Goal: Information Seeking & Learning: Learn about a topic

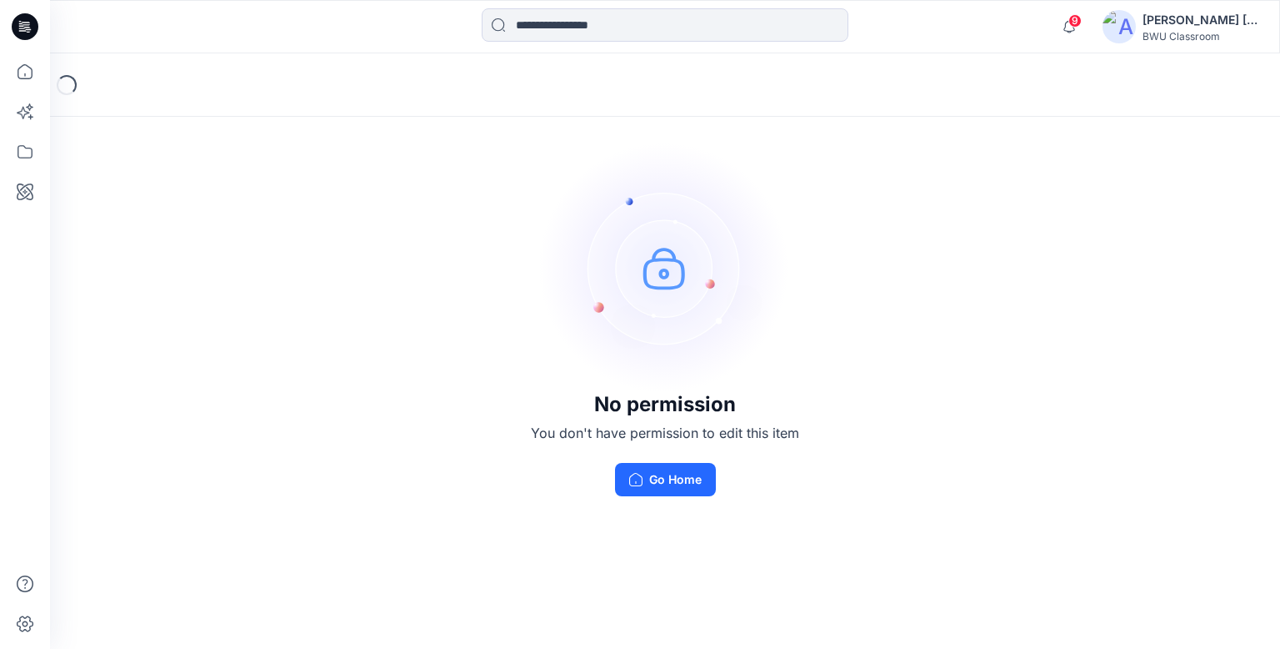
click at [25, 19] on icon at bounding box center [25, 26] width 27 height 27
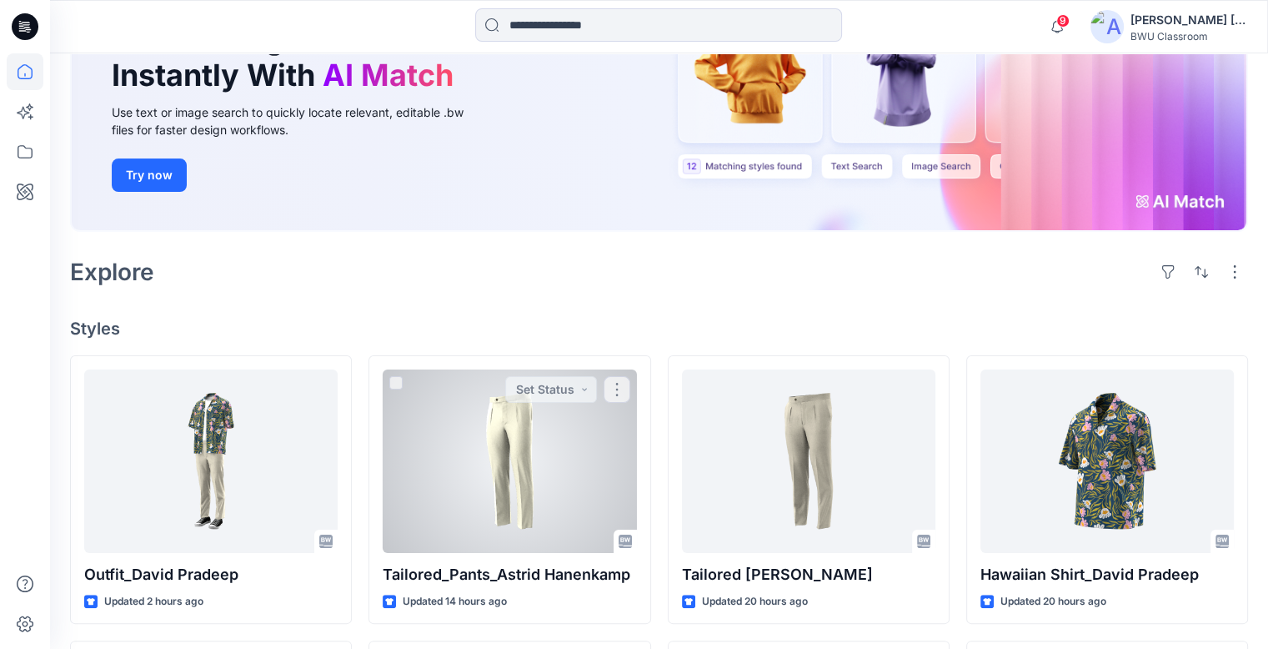
scroll to position [250, 0]
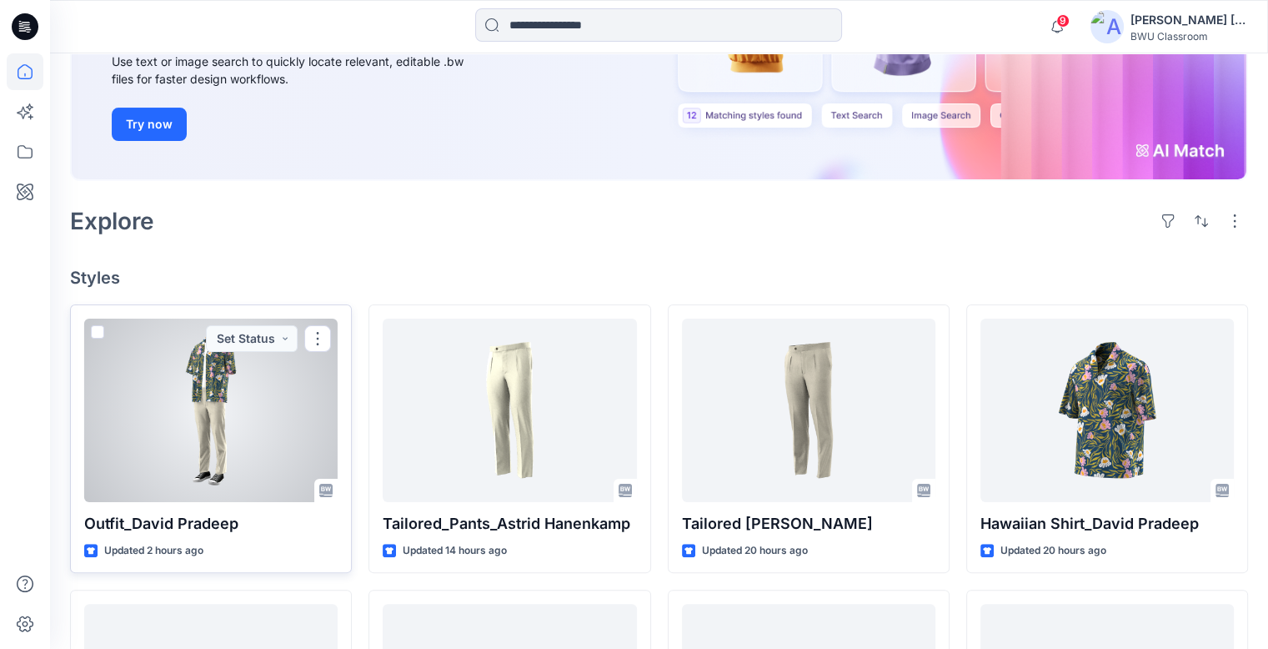
click at [197, 398] on div at bounding box center [210, 409] width 253 height 183
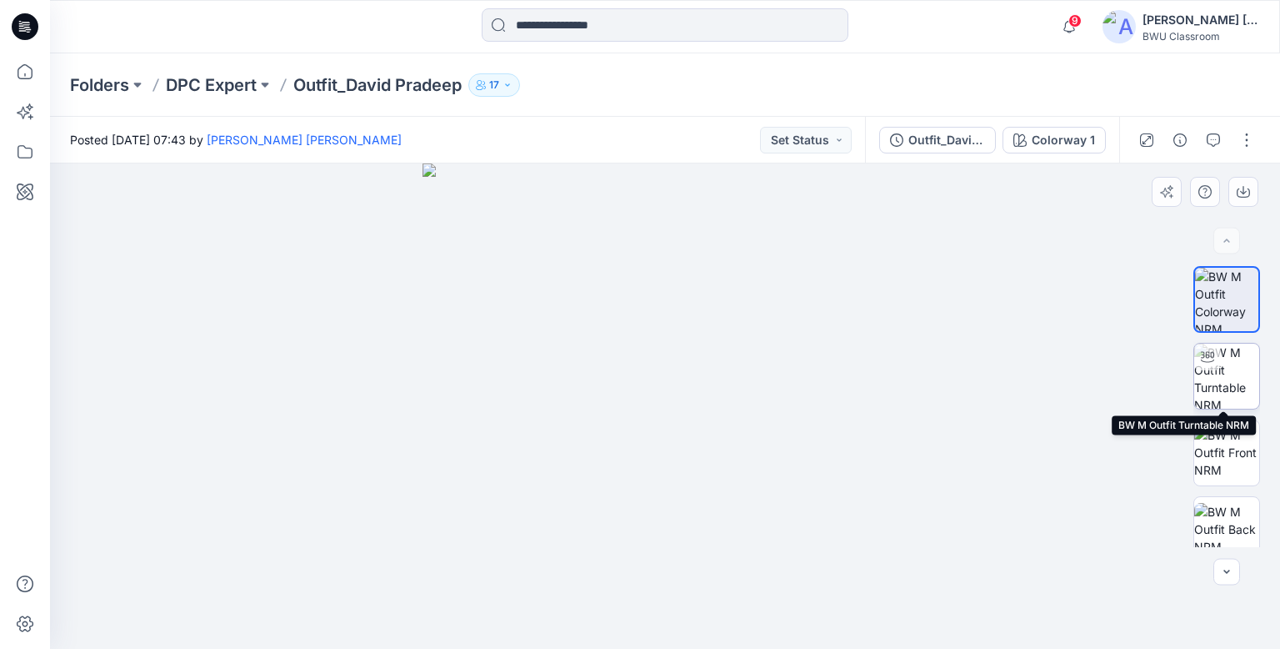
click at [1212, 369] on img at bounding box center [1226, 375] width 65 height 65
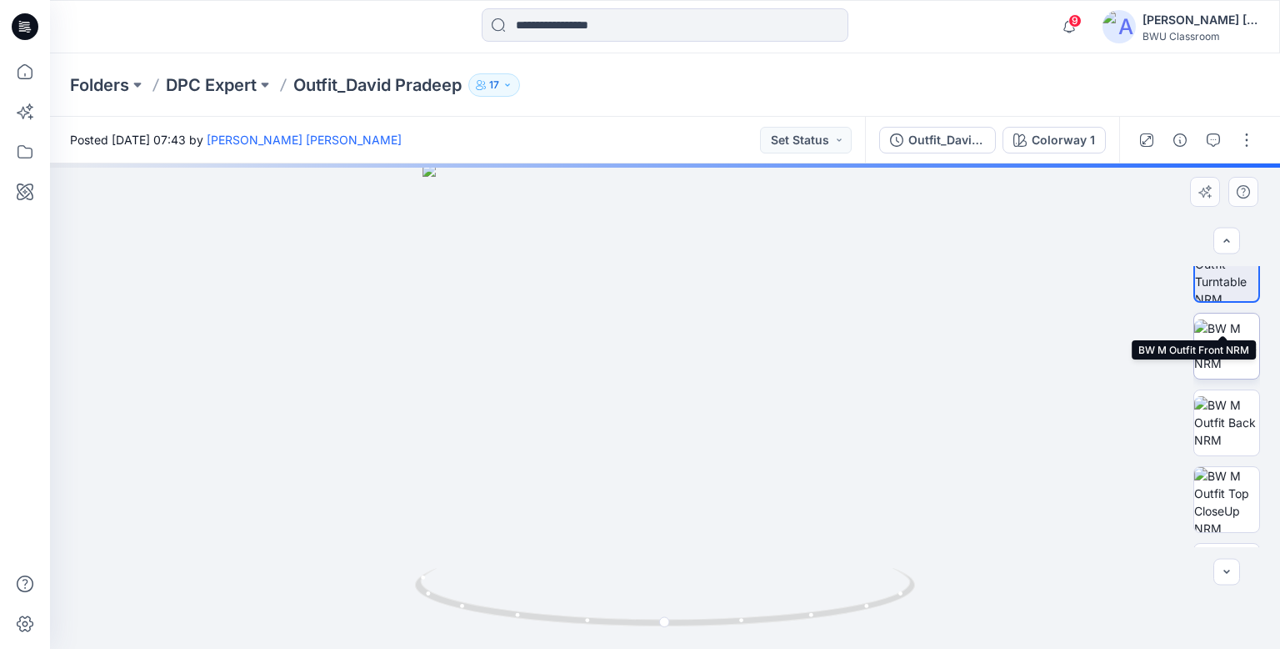
scroll to position [323, 0]
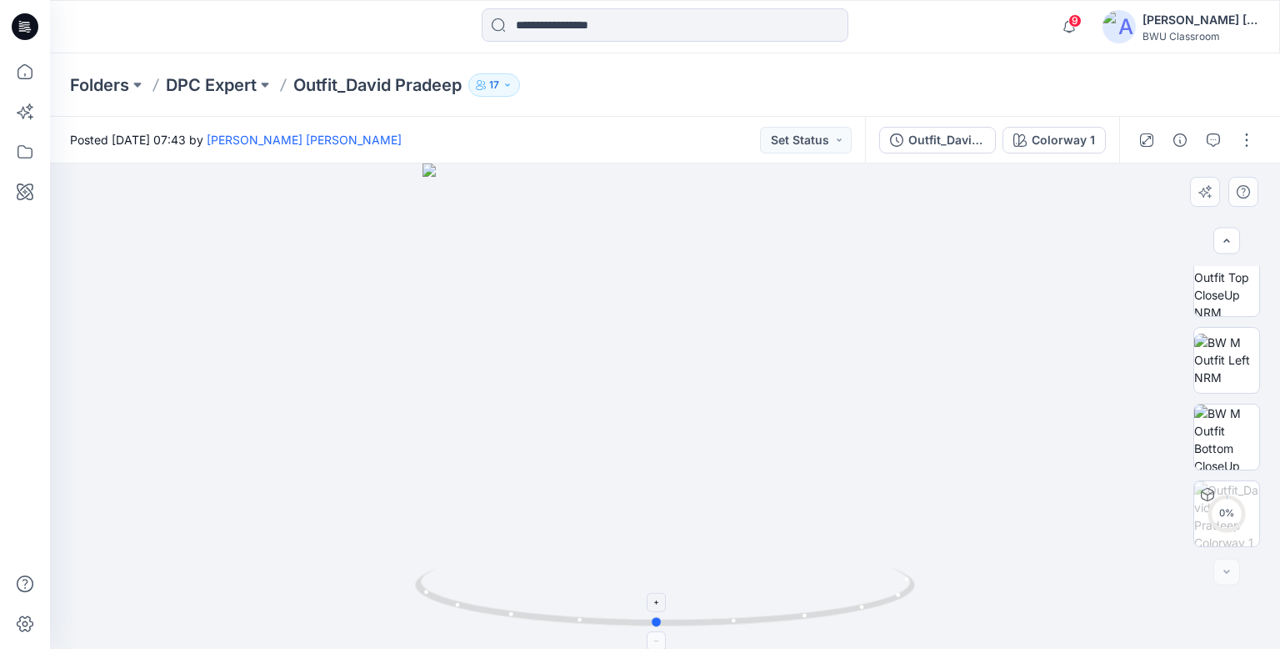
drag, startPoint x: 853, startPoint y: 608, endPoint x: 844, endPoint y: 588, distance: 21.7
click at [844, 588] on icon at bounding box center [667, 599] width 504 height 63
click at [1237, 448] on img at bounding box center [1226, 436] width 65 height 65
drag, startPoint x: 1017, startPoint y: 498, endPoint x: 872, endPoint y: 501, distance: 145.1
click at [872, 501] on div at bounding box center [665, 405] width 1230 height 485
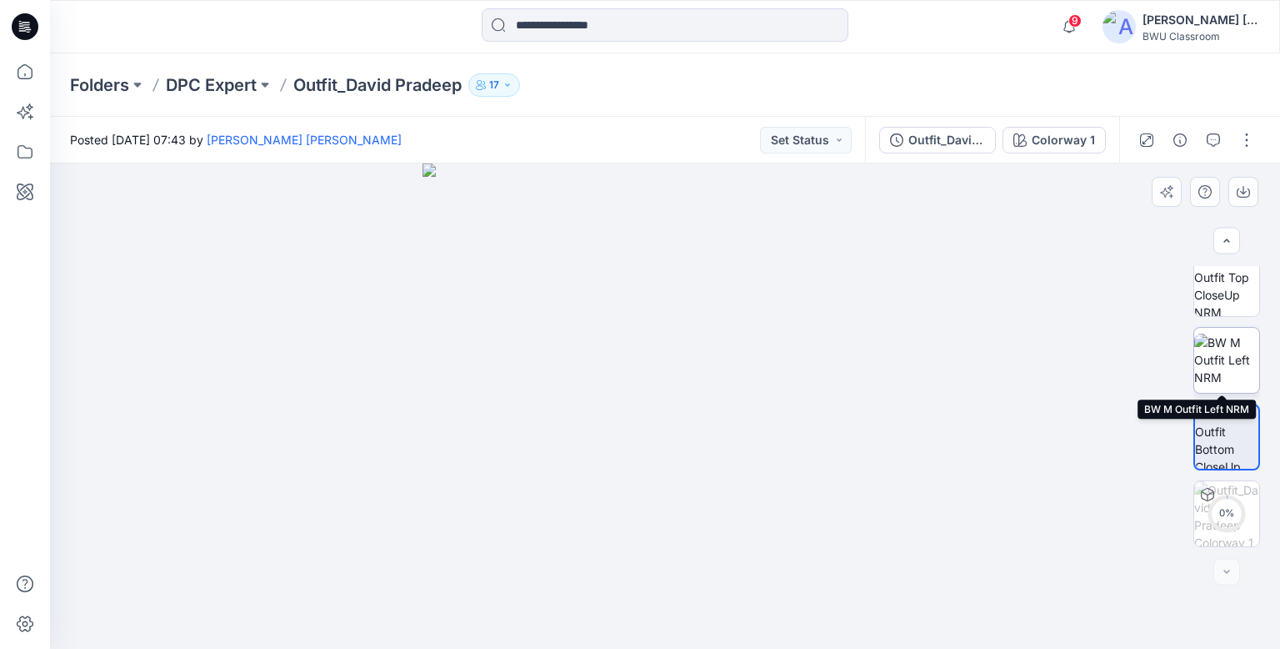
click at [1219, 353] on img at bounding box center [1226, 359] width 65 height 53
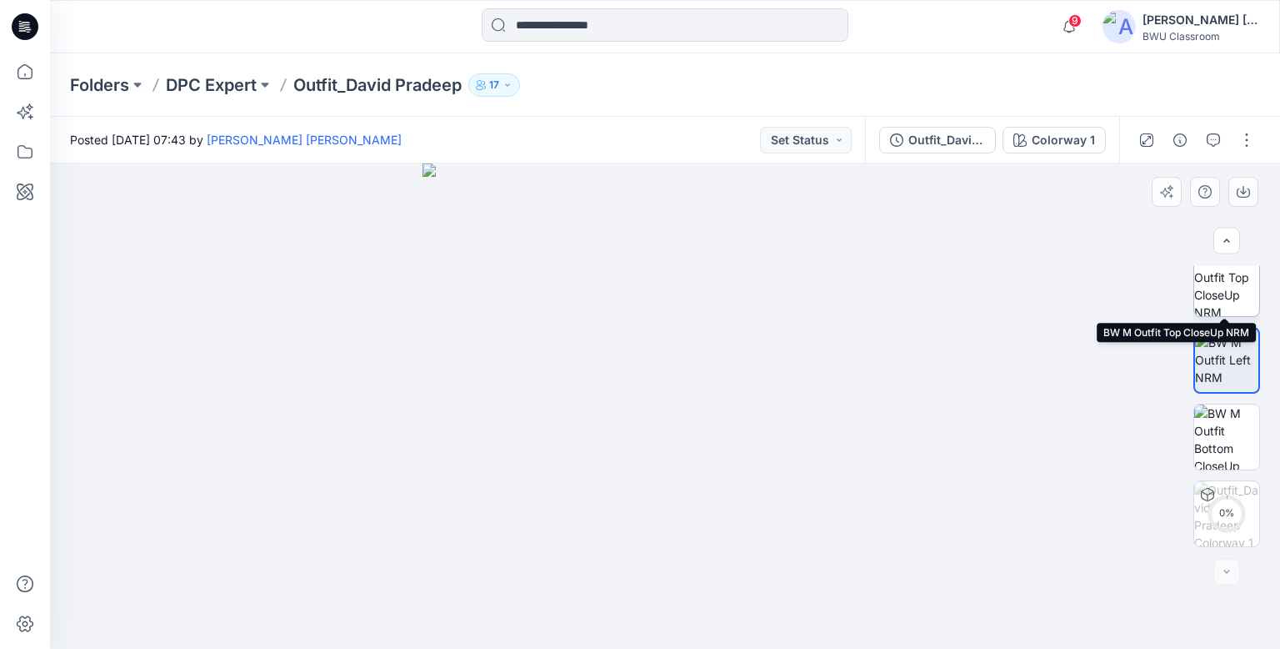
click at [1224, 284] on img at bounding box center [1226, 283] width 65 height 65
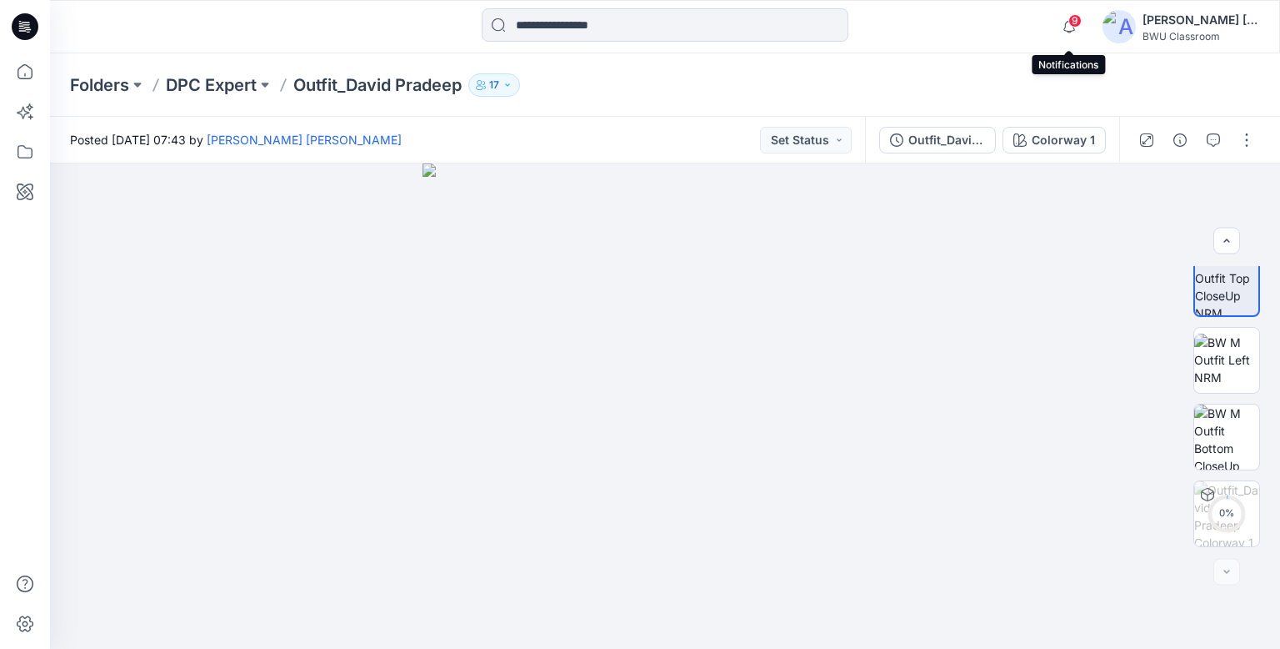
click at [1079, 22] on span "9" at bounding box center [1075, 20] width 13 height 13
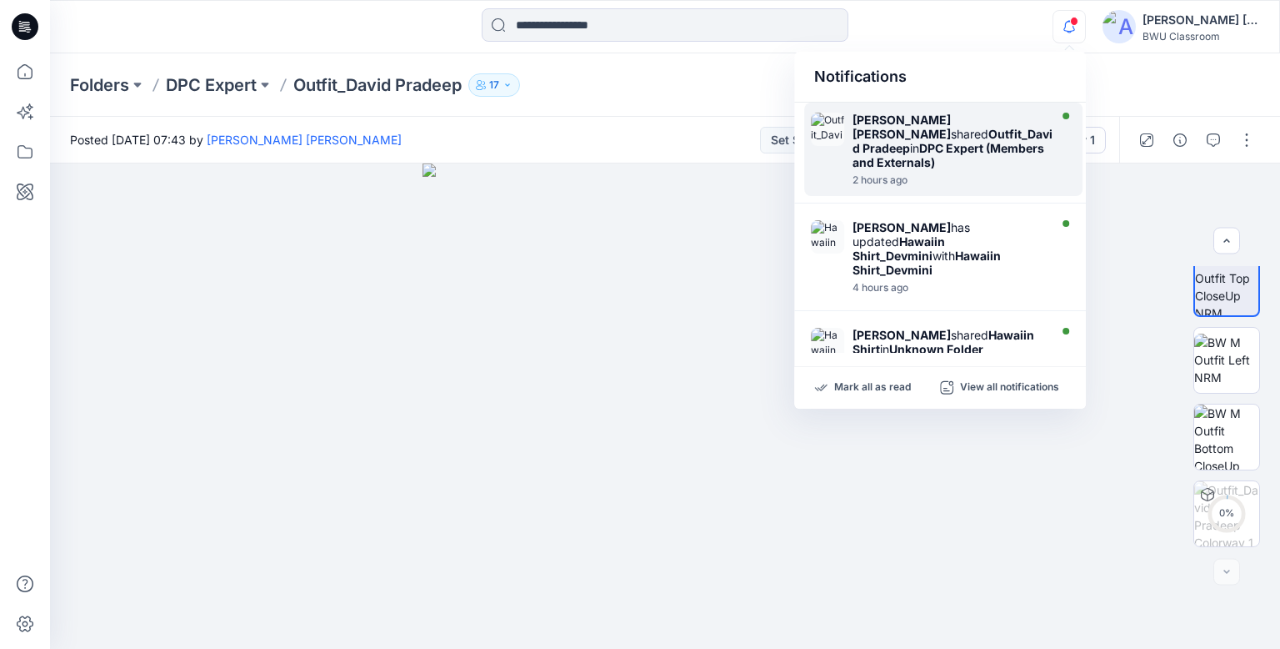
click at [909, 123] on strong "[PERSON_NAME] [PERSON_NAME]" at bounding box center [902, 127] width 98 height 28
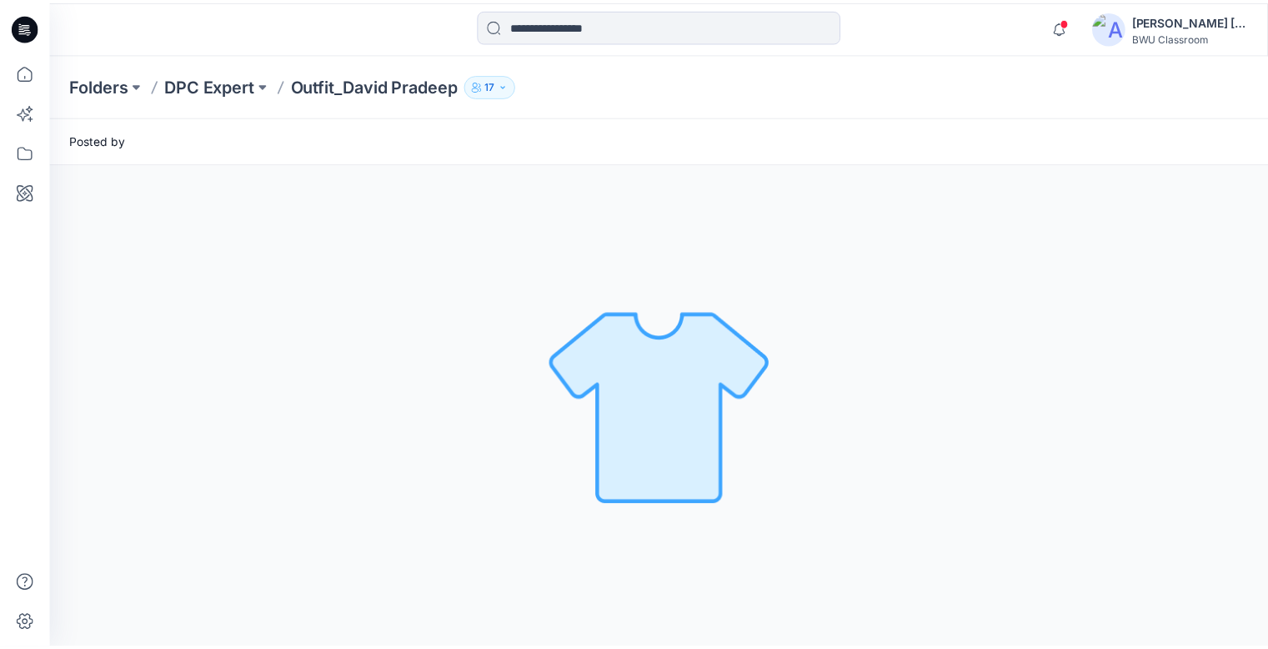
scroll to position [0, 0]
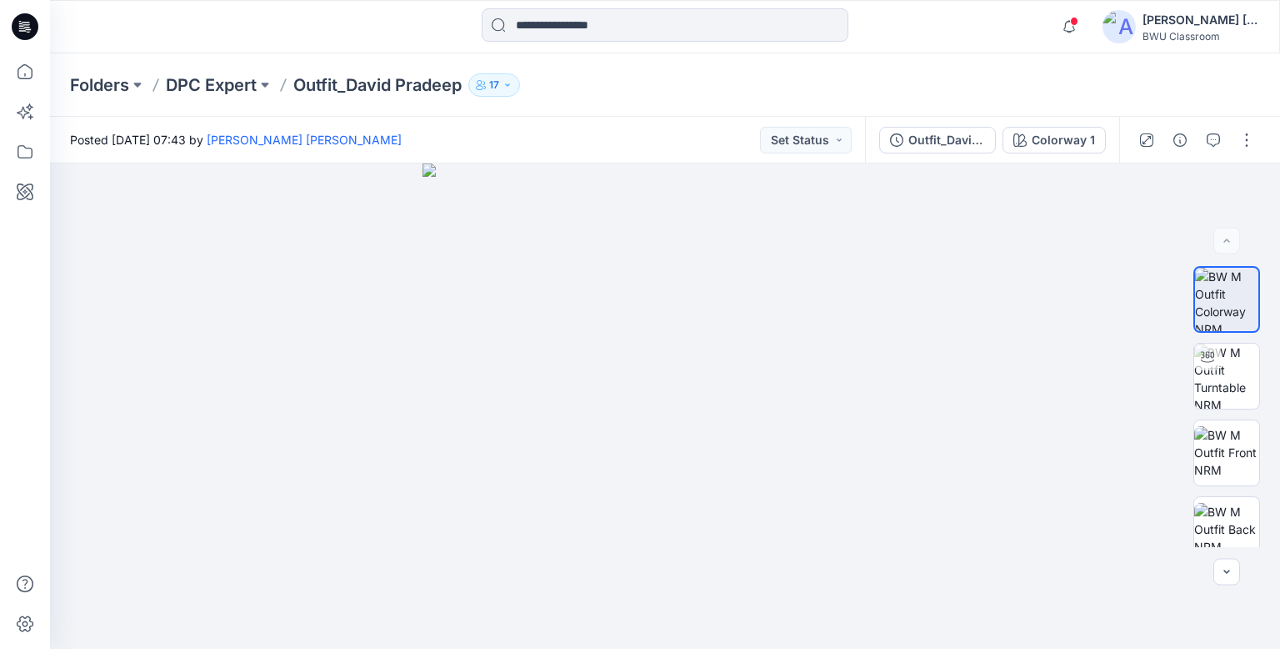
click at [29, 23] on icon at bounding box center [26, 22] width 8 height 1
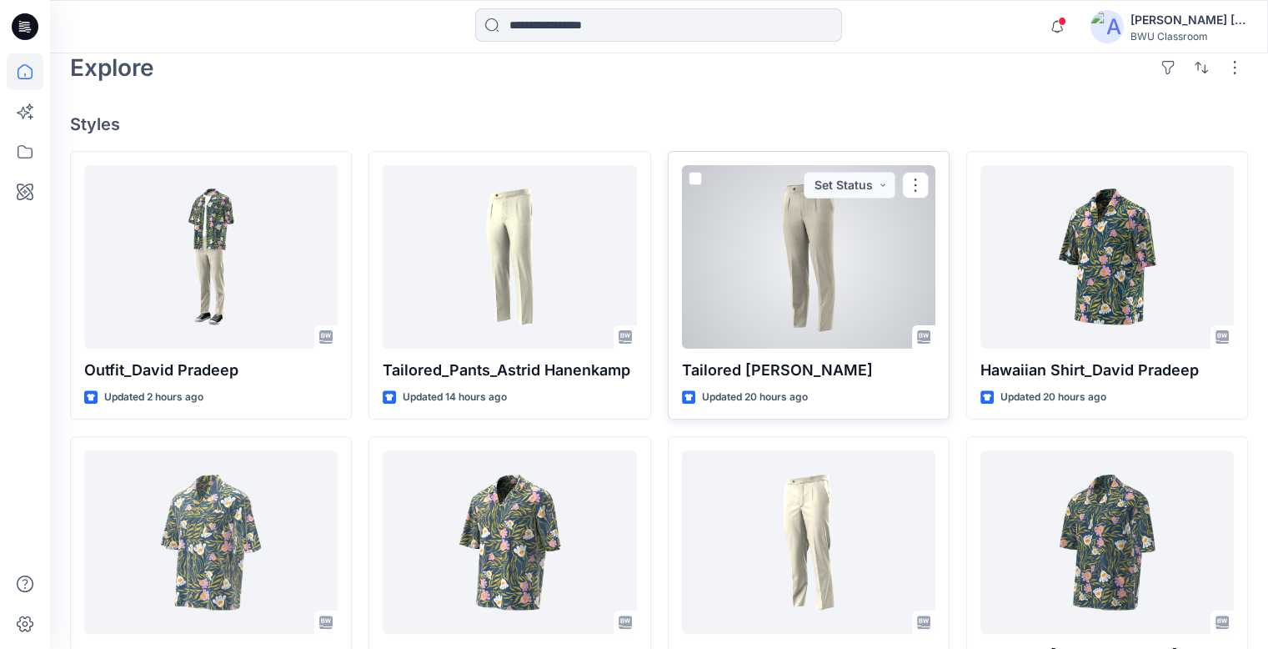
scroll to position [373, 0]
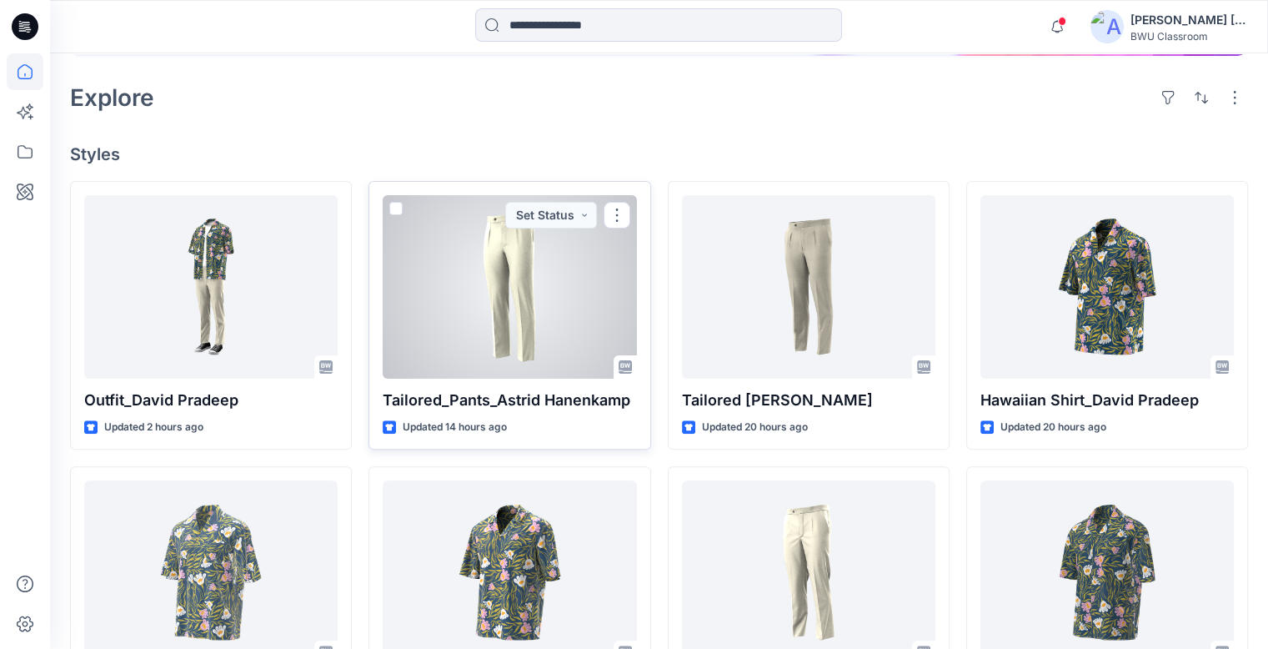
click at [514, 243] on div at bounding box center [509, 286] width 253 height 183
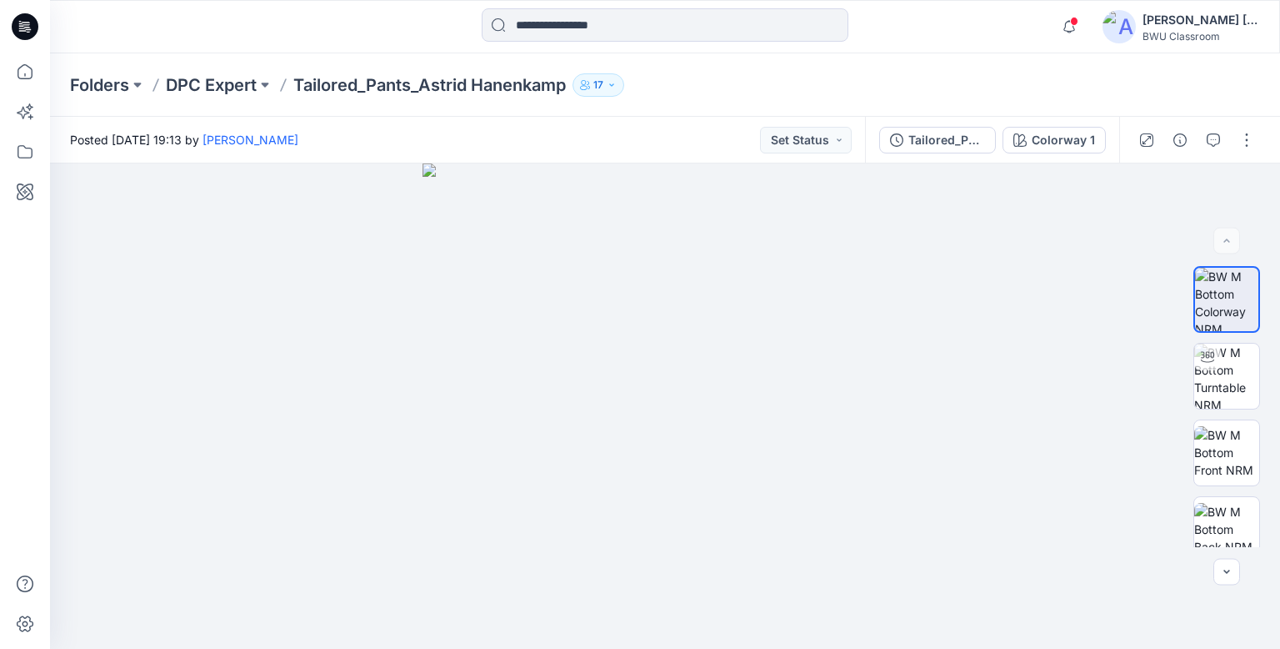
click at [33, 26] on icon at bounding box center [25, 26] width 27 height 27
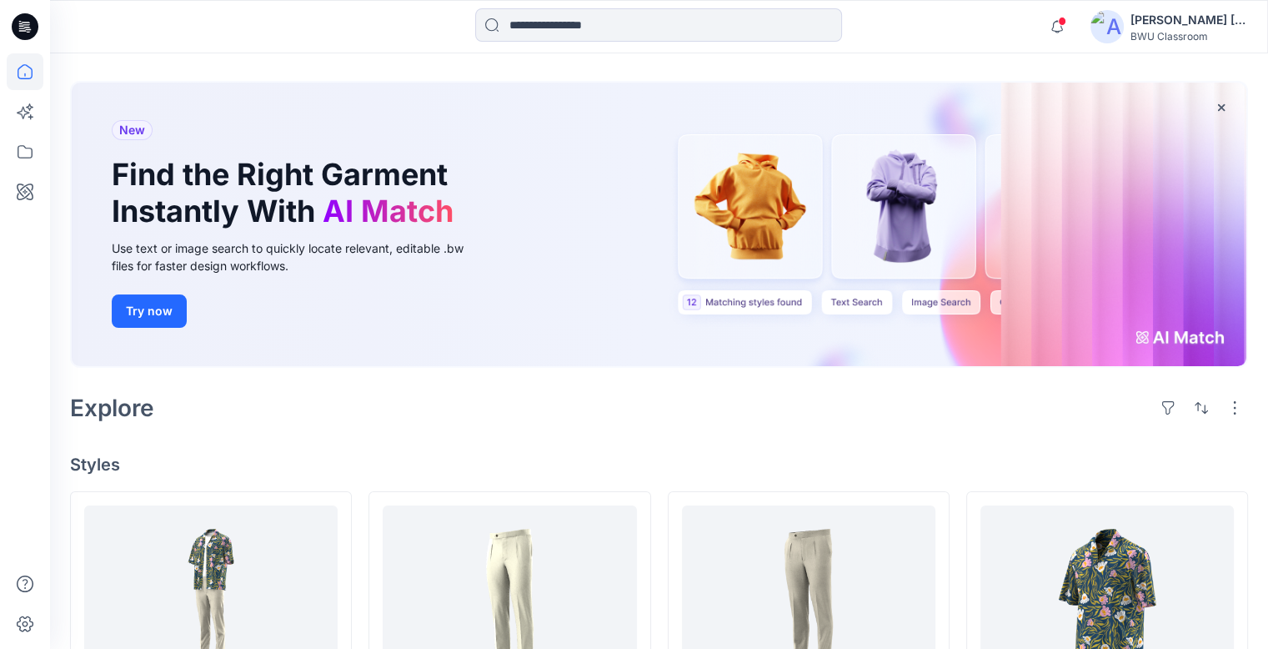
scroll to position [250, 0]
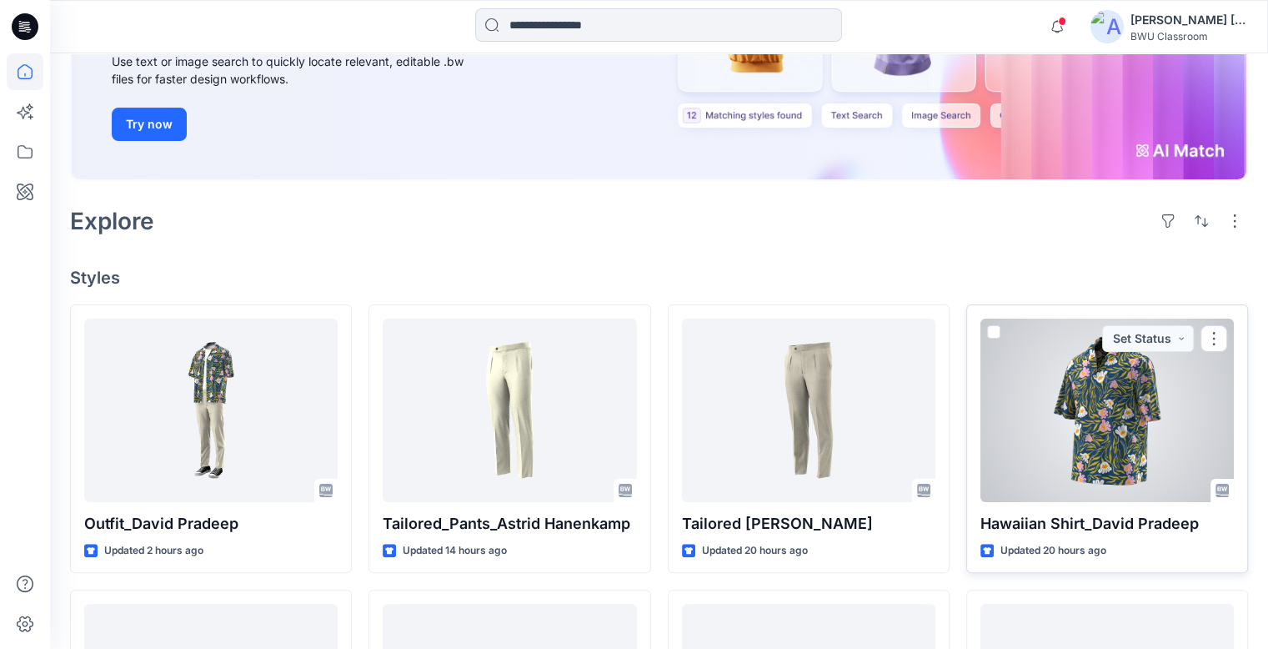
click at [1139, 377] on div at bounding box center [1106, 409] width 253 height 183
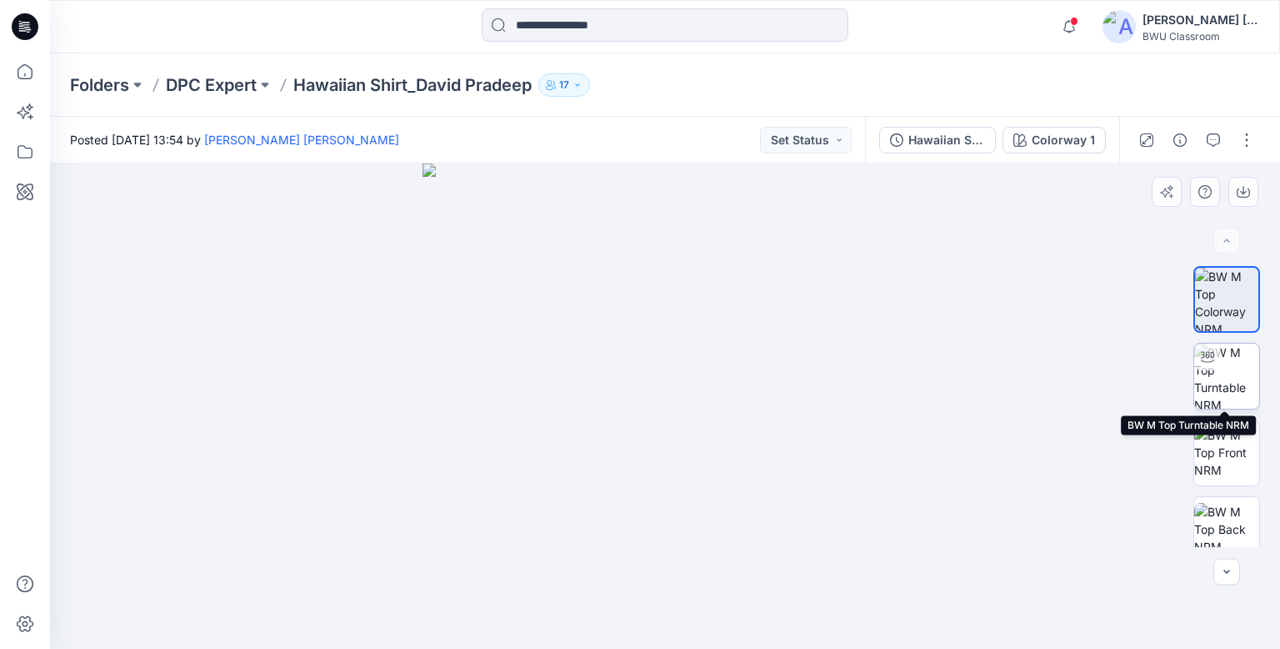
click at [1230, 388] on img at bounding box center [1226, 375] width 65 height 65
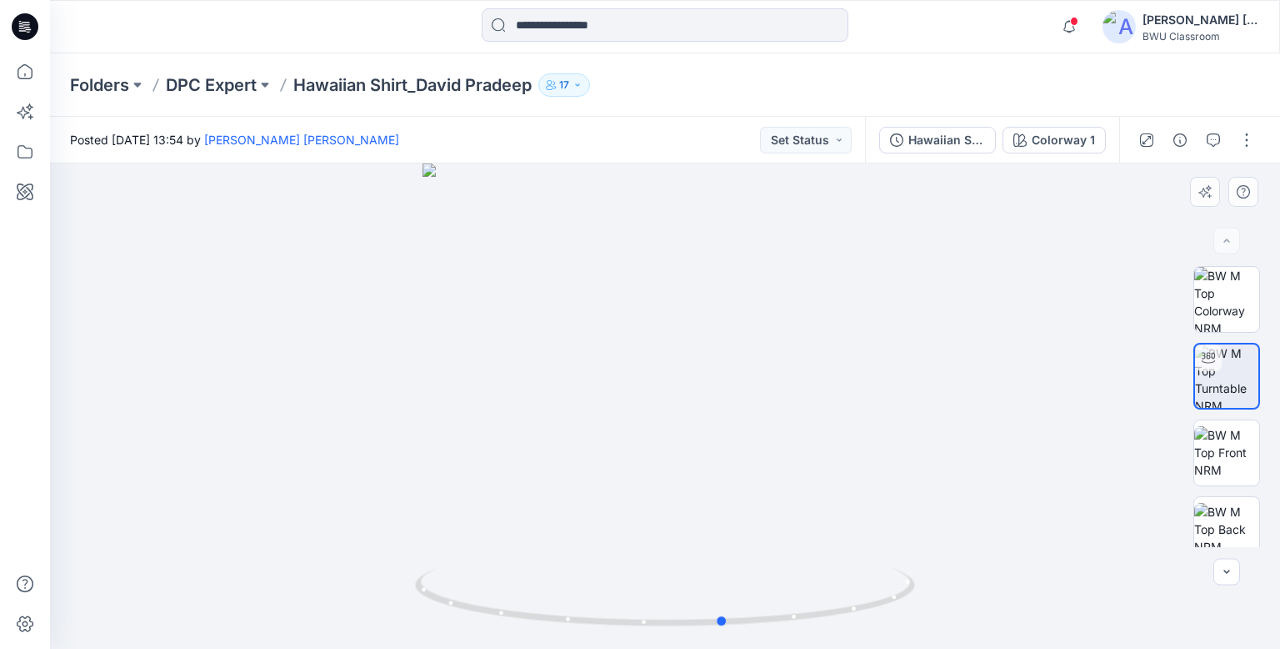
drag, startPoint x: 878, startPoint y: 633, endPoint x: 399, endPoint y: 563, distance: 483.6
click at [399, 563] on div at bounding box center [665, 405] width 1230 height 485
click at [1191, 23] on div "[PERSON_NAME] [PERSON_NAME] [PERSON_NAME]" at bounding box center [1201, 20] width 117 height 20
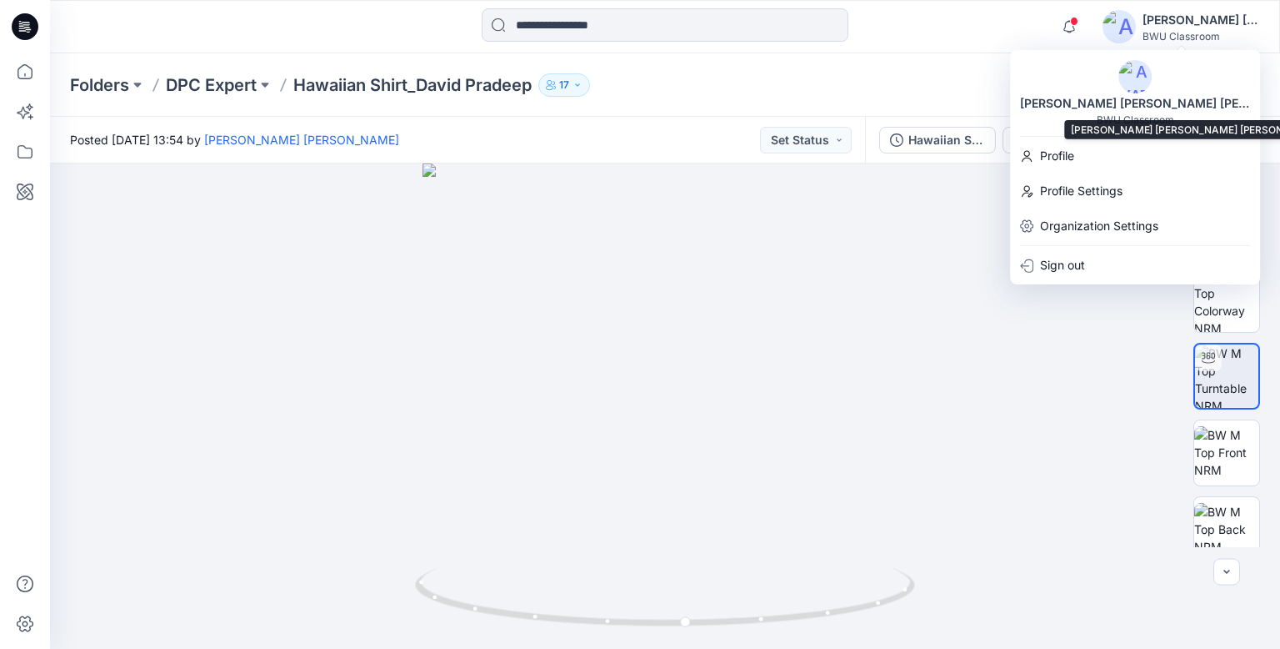
click at [1140, 90] on img at bounding box center [1135, 76] width 33 height 33
